Goal: Find specific page/section: Find specific page/section

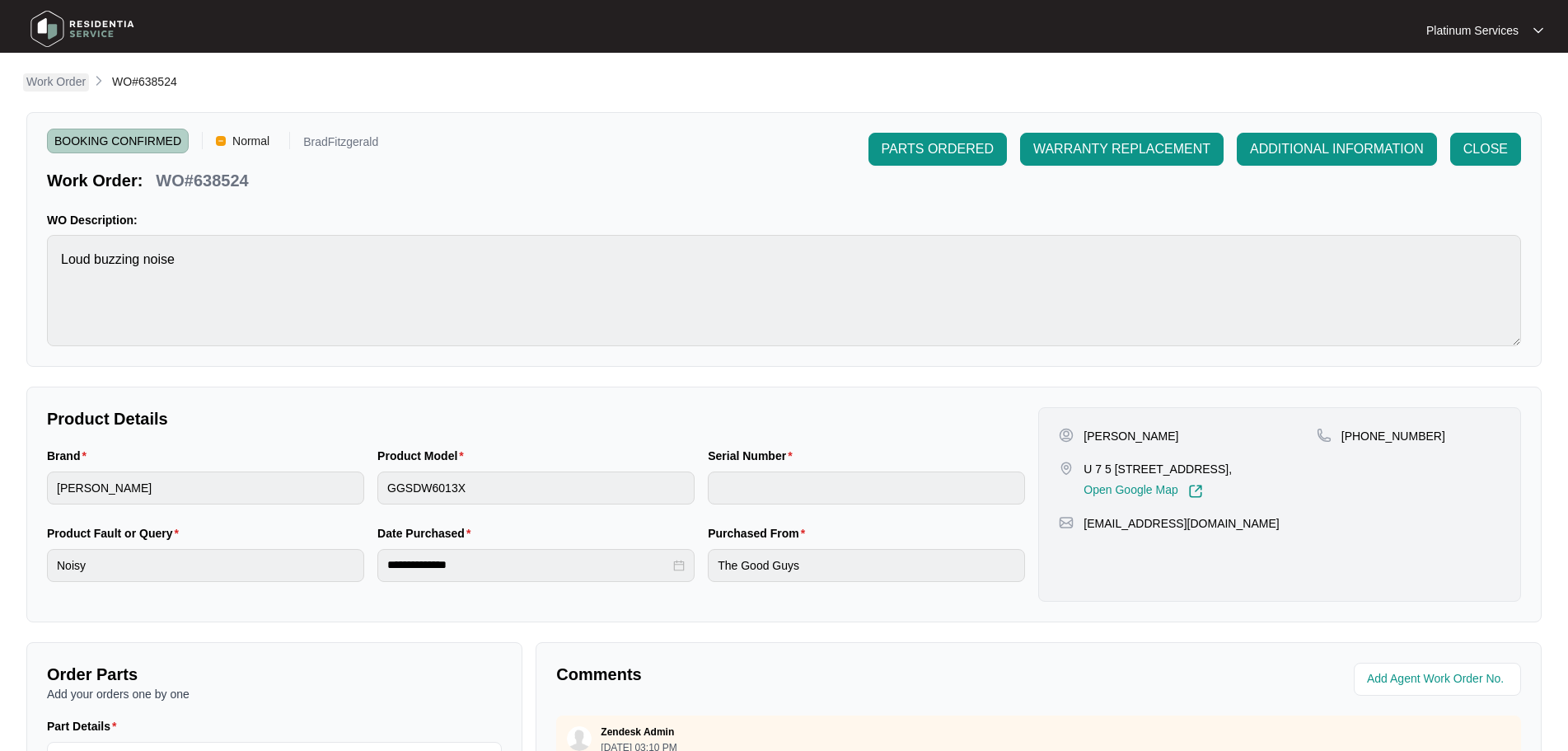
click at [57, 82] on p "Work Order" at bounding box center [56, 81] width 60 height 16
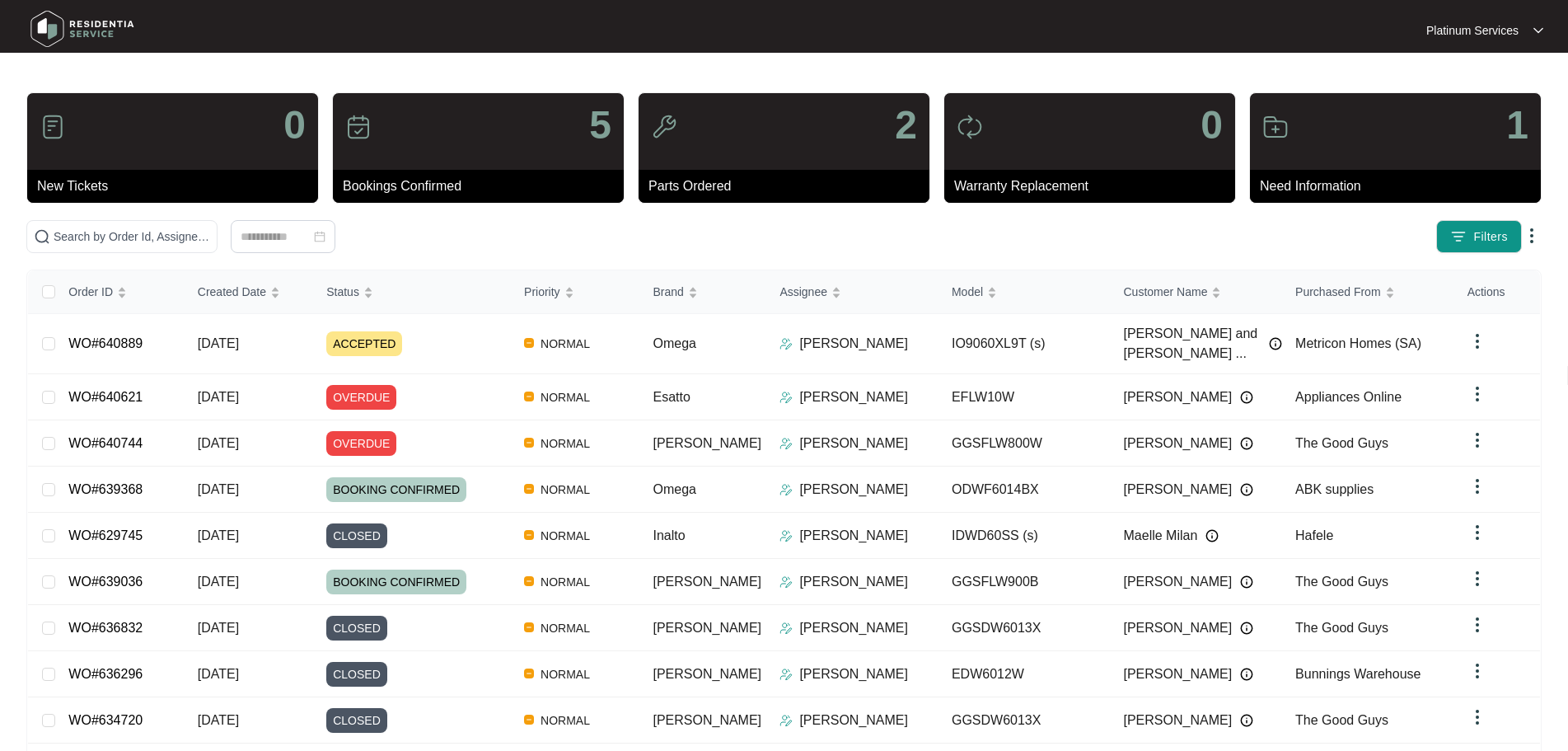
click at [1326, 140] on div "1" at bounding box center [1396, 131] width 291 height 77
click at [1270, 116] on img at bounding box center [1275, 127] width 26 height 26
click at [1500, 116] on div "1" at bounding box center [1396, 131] width 291 height 77
click at [1511, 142] on p "1" at bounding box center [1517, 126] width 23 height 40
click at [310, 233] on input at bounding box center [275, 236] width 70 height 18
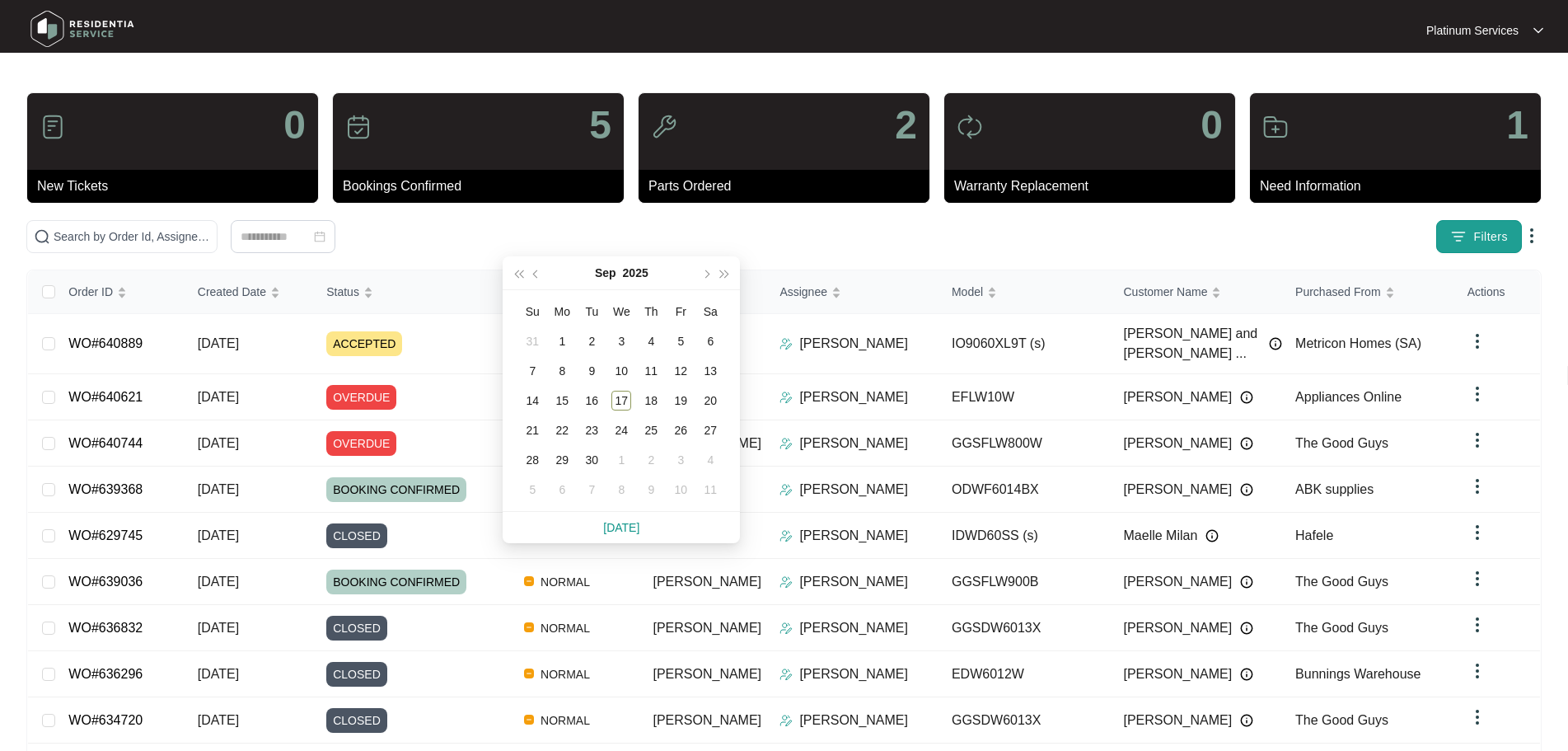
click at [1465, 226] on button "Filters" at bounding box center [1479, 236] width 86 height 33
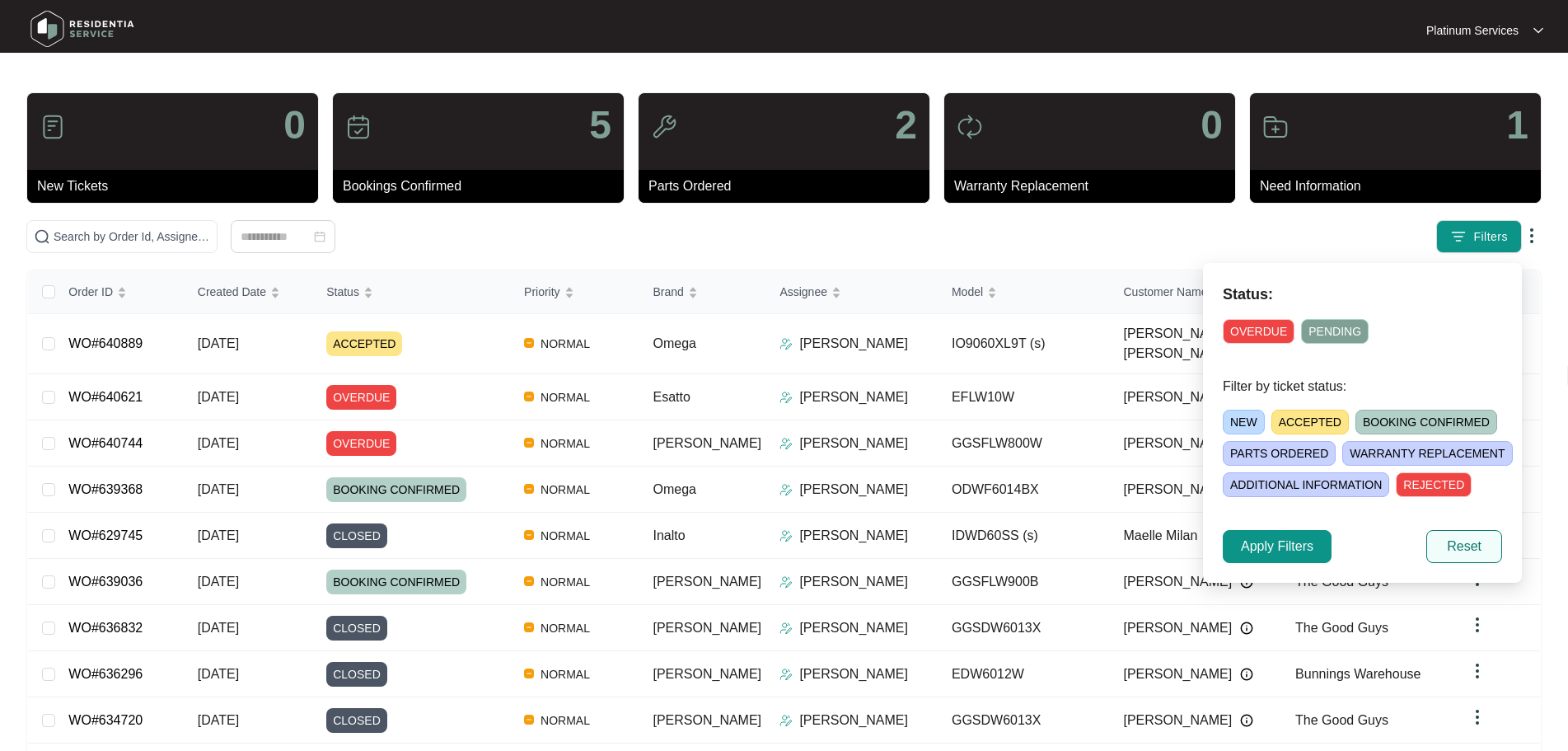
click at [1449, 544] on span "Reset" at bounding box center [1464, 547] width 34 height 20
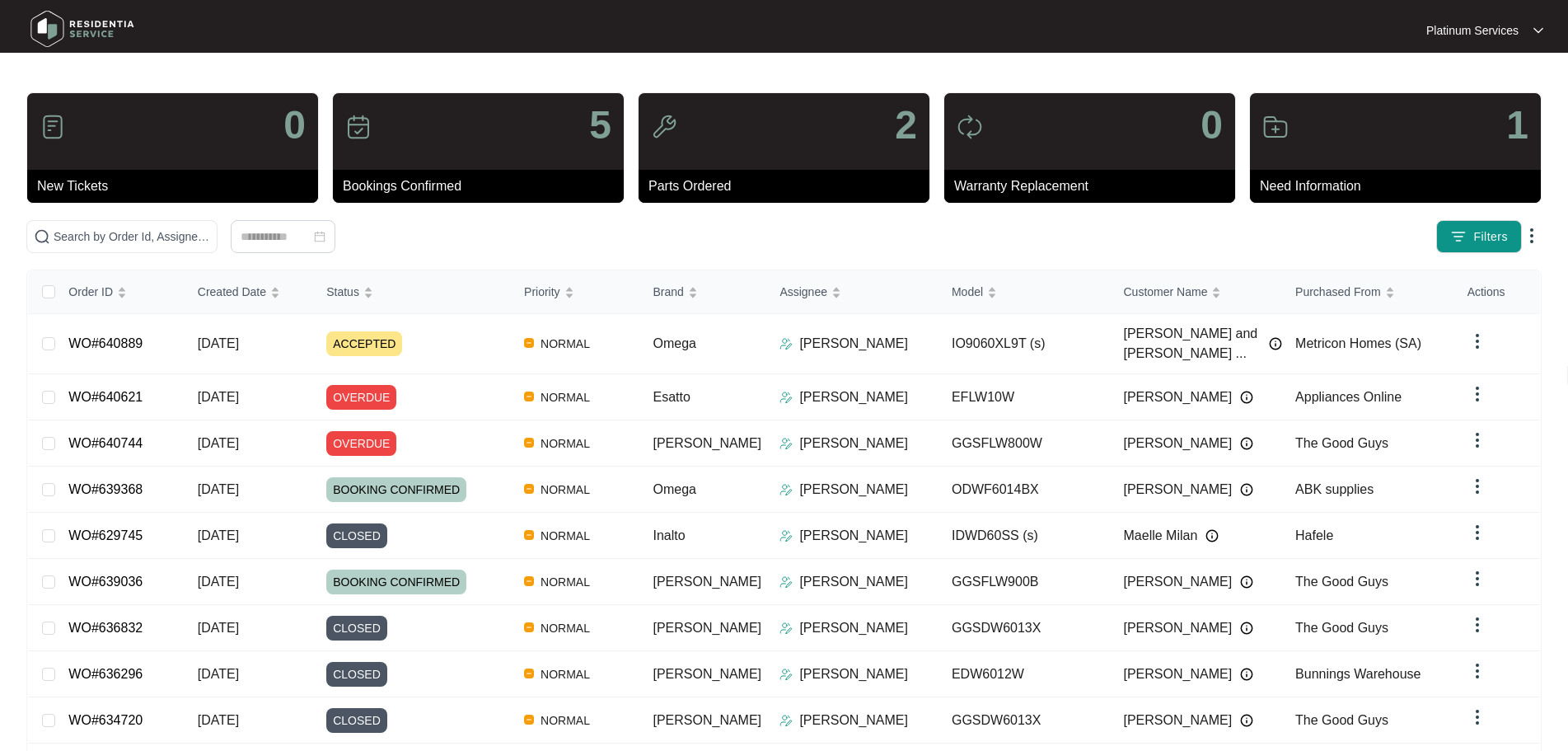
click at [540, 235] on div at bounding box center [282, 236] width 513 height 33
